Goal: Task Accomplishment & Management: Complete application form

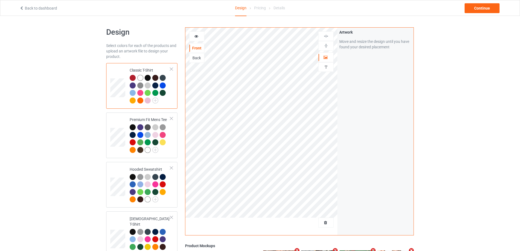
click at [322, 225] on div at bounding box center [326, 222] width 15 height 5
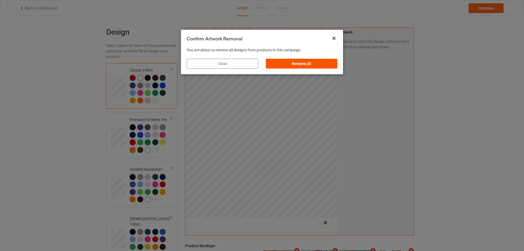
click at [331, 62] on div "Remove all" at bounding box center [302, 64] width 72 height 10
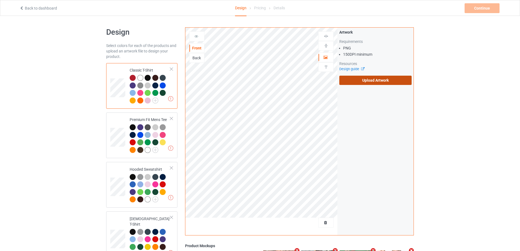
click at [373, 79] on label "Upload Artwork" at bounding box center [375, 80] width 72 height 9
click at [0, 0] on input "Upload Artwork" at bounding box center [0, 0] width 0 height 0
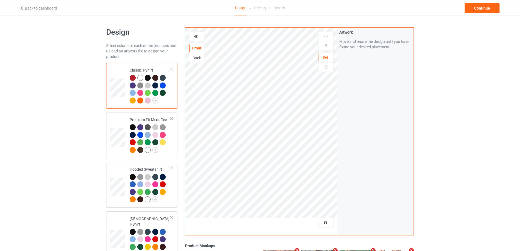
click at [485, 13] on div "Back to dashboard Design Pricing Details Continue" at bounding box center [260, 7] width 489 height 15
click at [486, 8] on div "Continue" at bounding box center [482, 8] width 35 height 10
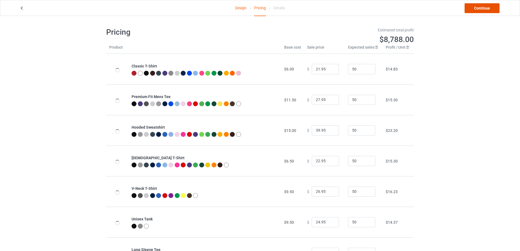
click at [486, 7] on link "Continue" at bounding box center [482, 8] width 35 height 10
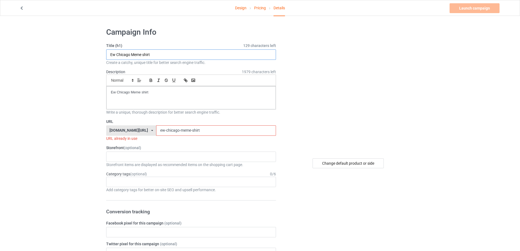
drag, startPoint x: 162, startPoint y: 58, endPoint x: 64, endPoint y: 56, distance: 98.3
paste input "Gary Riding Badger Heavyweight"
type input "Gary Riding Badger Heavyweight shirt"
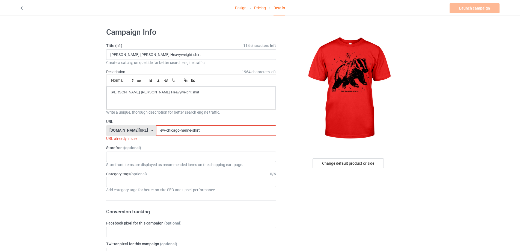
drag, startPoint x: 148, startPoint y: 131, endPoint x: 146, endPoint y: 127, distance: 4.8
click at [129, 130] on div "teechip.com/ teetrendus.com/ teechip.com/ 5cd2f964b197f721e1cad219 587d0d41cee3…" at bounding box center [191, 130] width 170 height 10
paste input "gary-riding-badger-heavyweight"
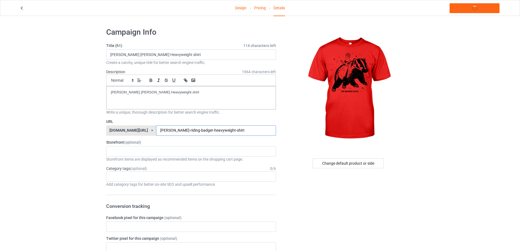
type input "gary-riding-badger-heavyweight-shirt"
drag, startPoint x: 175, startPoint y: 89, endPoint x: 98, endPoint y: 85, distance: 77.1
copy p "Gary Riding Badger Heavyweight shirt"
click at [463, 10] on link "Launch campaign" at bounding box center [475, 8] width 50 height 10
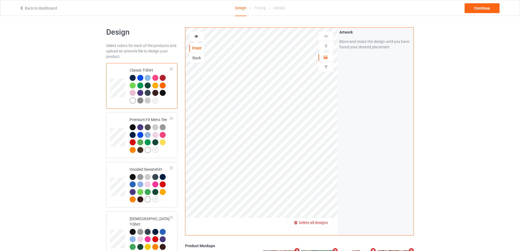
click at [323, 221] on span "Delete all designs" at bounding box center [313, 222] width 29 height 4
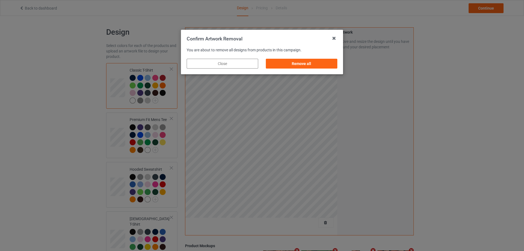
click at [328, 70] on div "Remove all" at bounding box center [301, 63] width 79 height 17
click at [328, 67] on div "Remove all" at bounding box center [302, 64] width 72 height 10
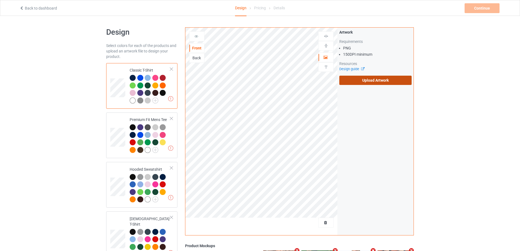
click at [363, 80] on label "Upload Artwork" at bounding box center [375, 80] width 72 height 9
click at [0, 0] on input "Upload Artwork" at bounding box center [0, 0] width 0 height 0
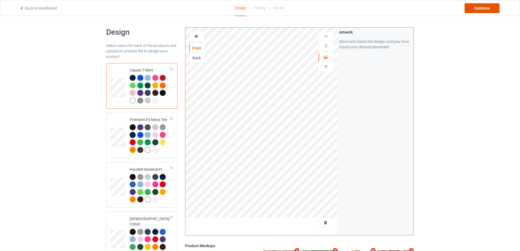
click at [489, 9] on div "Continue" at bounding box center [482, 8] width 35 height 10
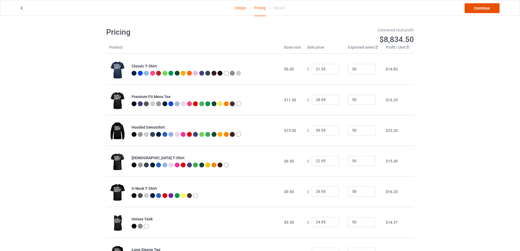
click at [482, 9] on link "Continue" at bounding box center [482, 8] width 35 height 10
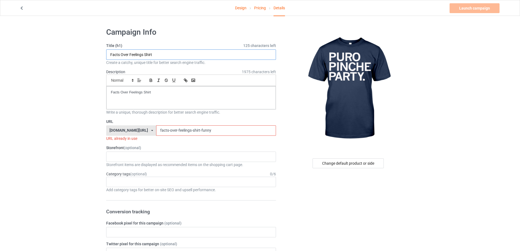
paste input "Puro Pinche Party s"
type input "Puro Pinche Party shirt"
drag, startPoint x: 156, startPoint y: 92, endPoint x: 124, endPoint y: 94, distance: 32.2
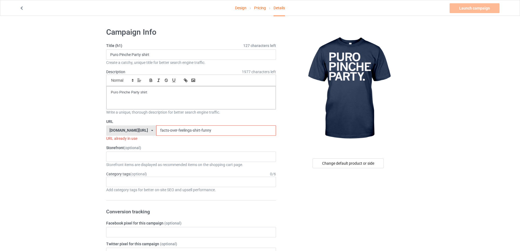
paste input "puro-pinche-party-shirt"
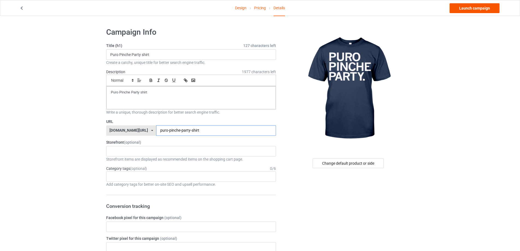
type input "puro-pinche-party-shirt"
click at [471, 11] on link "Launch campaign" at bounding box center [475, 8] width 50 height 10
